Goal: Find specific page/section: Find specific page/section

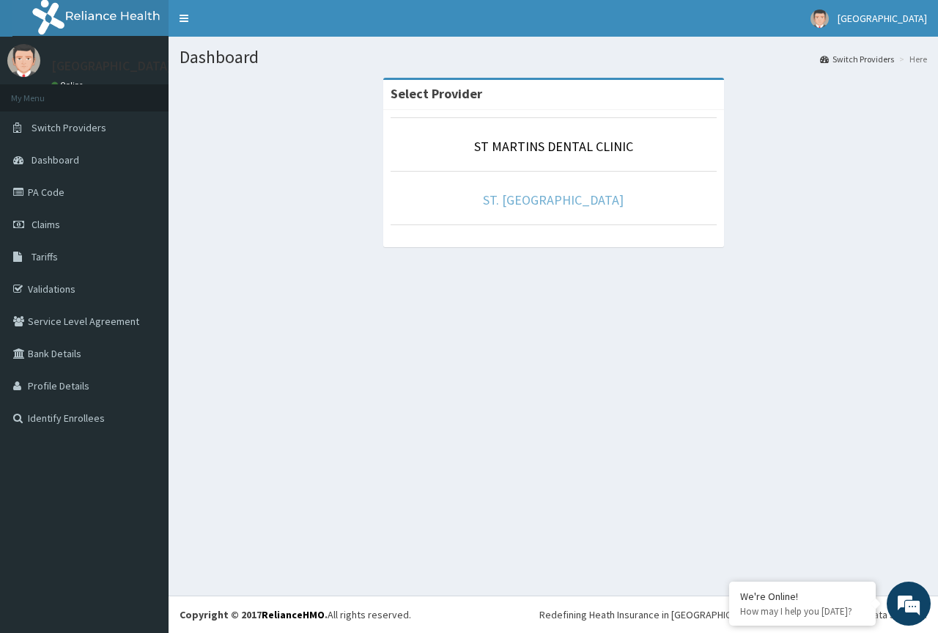
click at [559, 205] on link "ST. [GEOGRAPHIC_DATA]" at bounding box center [553, 199] width 141 height 17
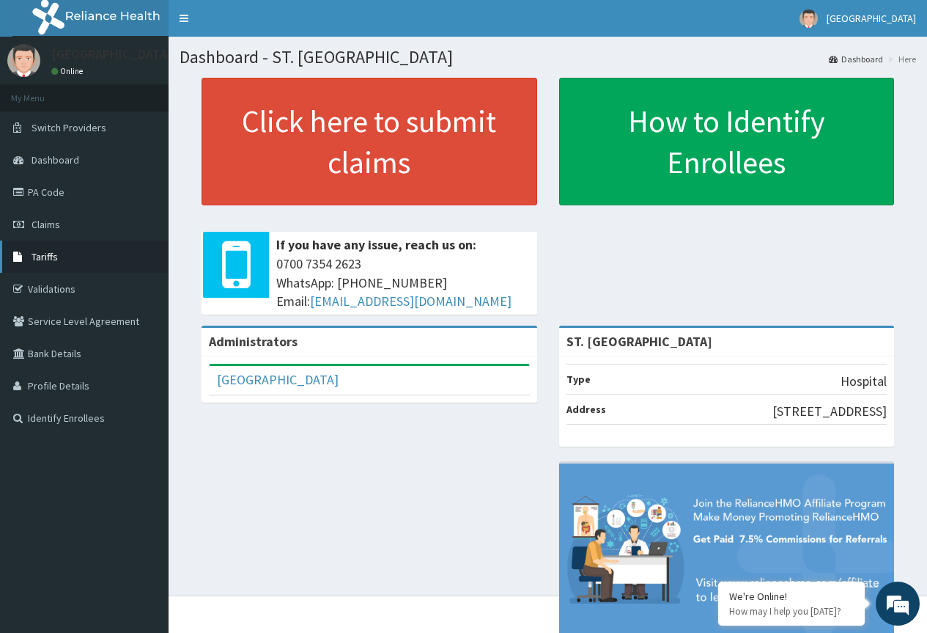
click at [56, 254] on span "Tariffs" at bounding box center [45, 256] width 26 height 13
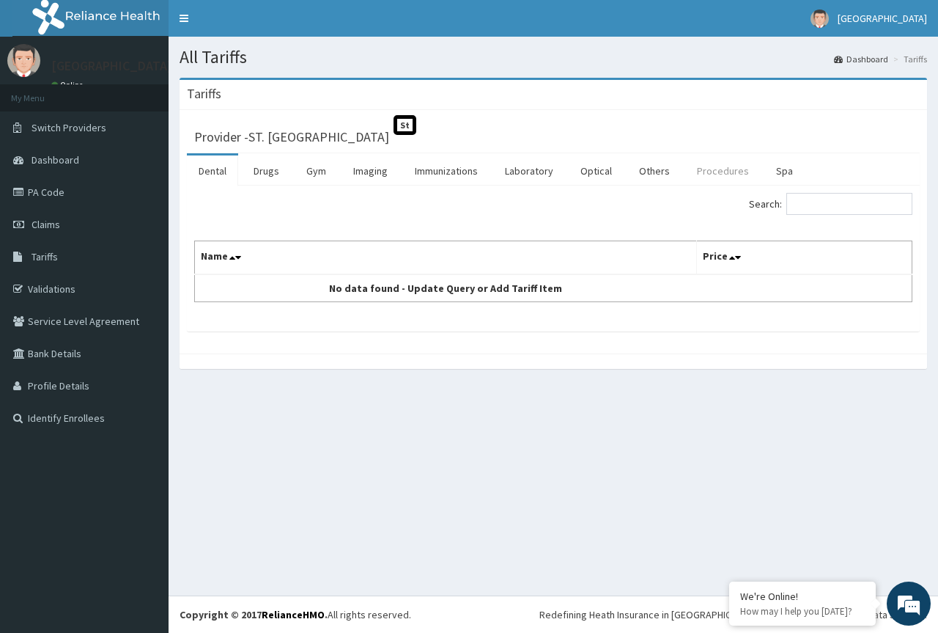
click at [712, 182] on link "Procedures" at bounding box center [722, 170] width 75 height 31
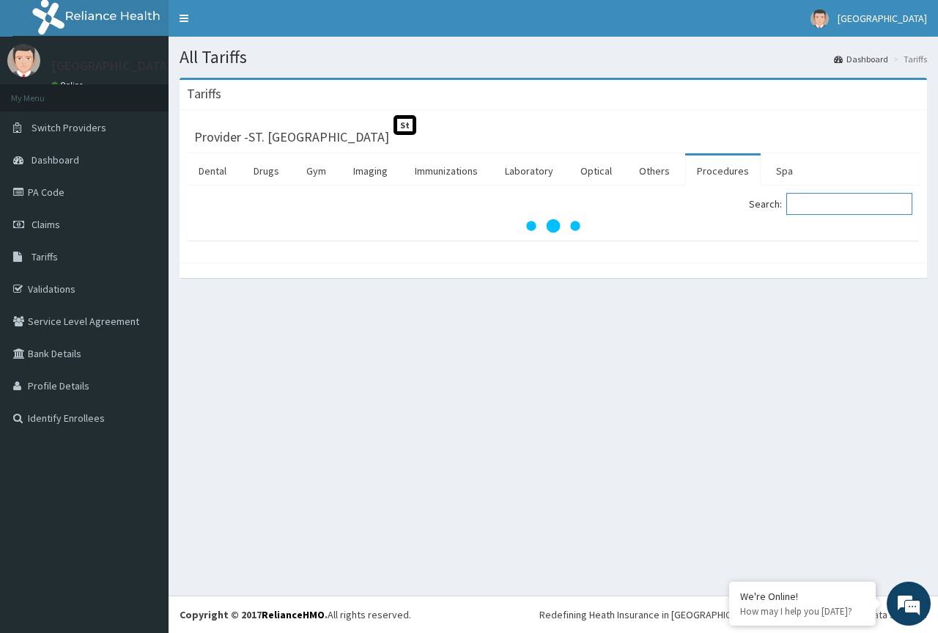
click at [808, 204] on input "Search:" at bounding box center [849, 204] width 126 height 22
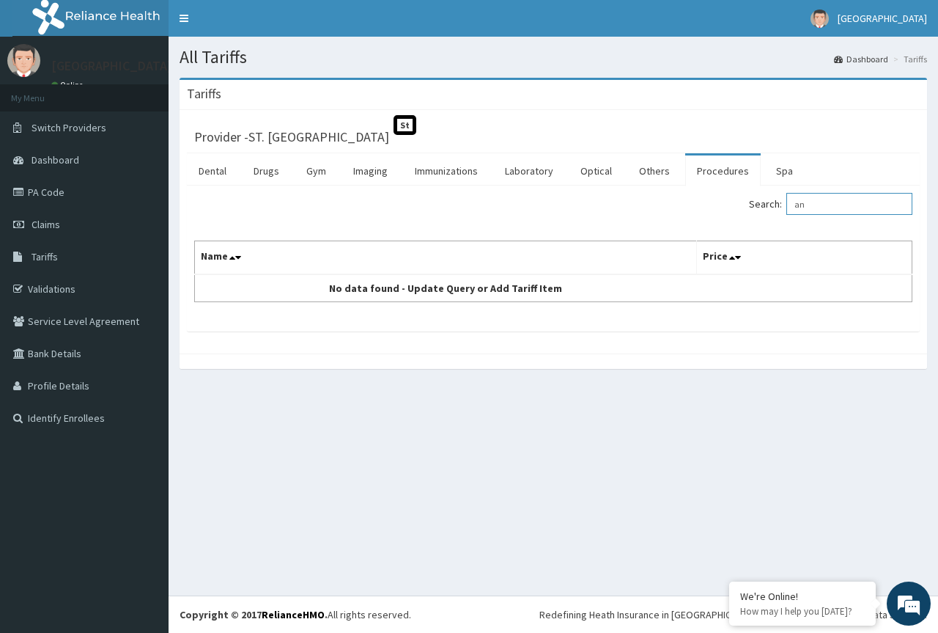
type input "a"
type input "i"
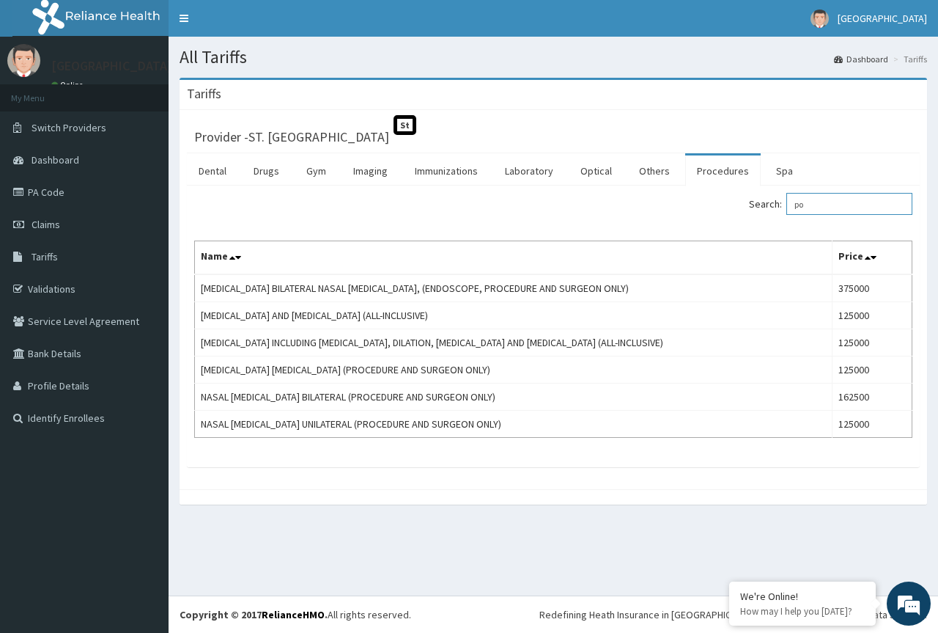
type input "p"
